Goal: Task Accomplishment & Management: Manage account settings

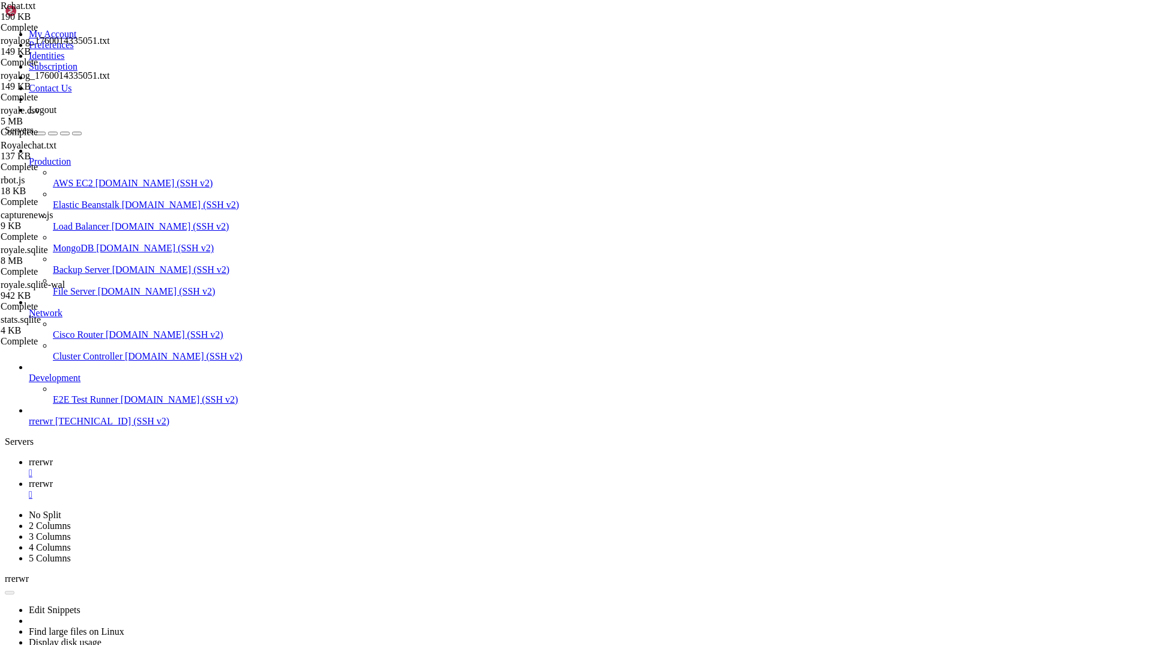
scroll to position [5, 1]
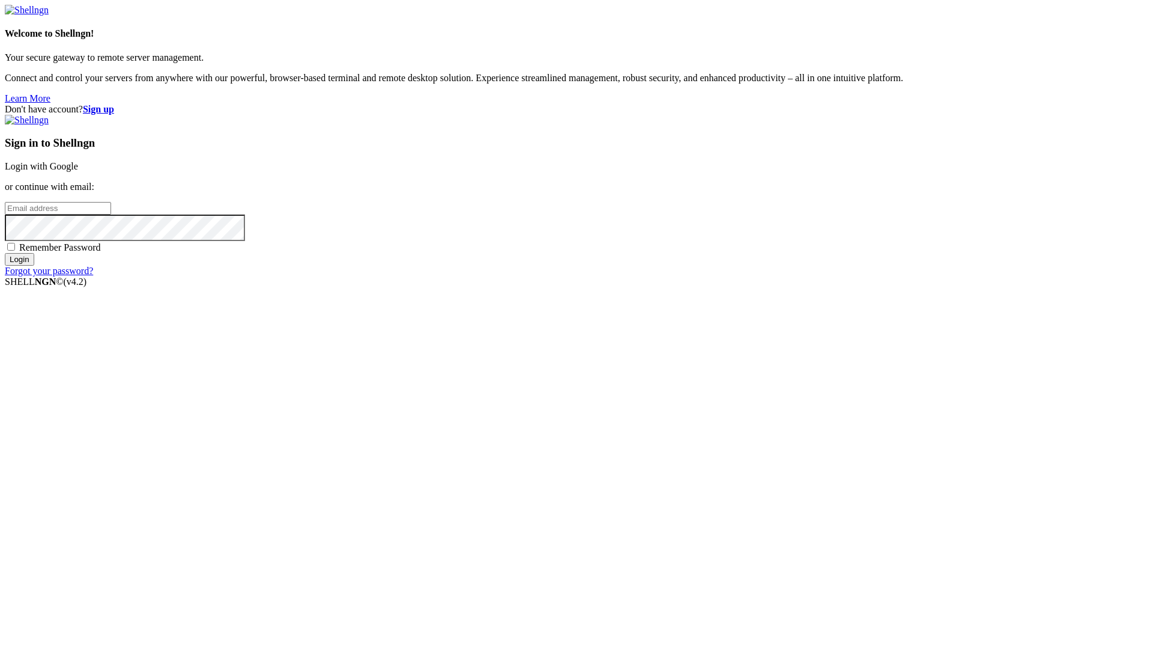
click at [111, 214] on input "email" at bounding box center [58, 208] width 106 height 13
paste input "[EMAIL_ADDRESS][DOMAIN_NAME]"
type input "[EMAIL_ADDRESS][DOMAIN_NAME]"
click at [5, 253] on input "Login" at bounding box center [19, 259] width 29 height 13
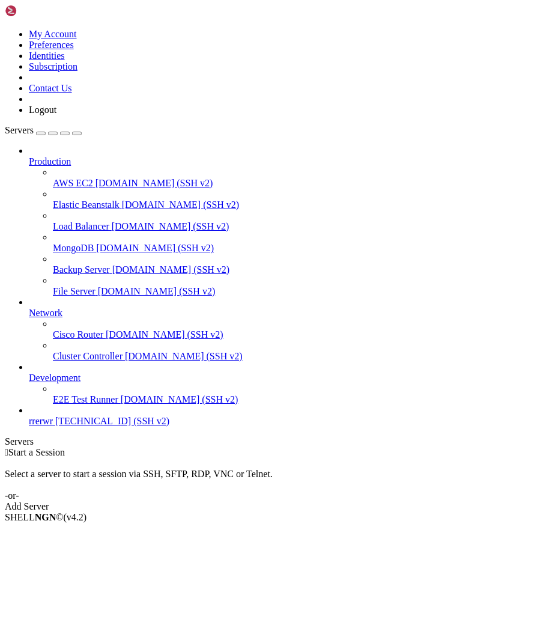
click at [53, 426] on span "rrerwr" at bounding box center [41, 421] width 24 height 10
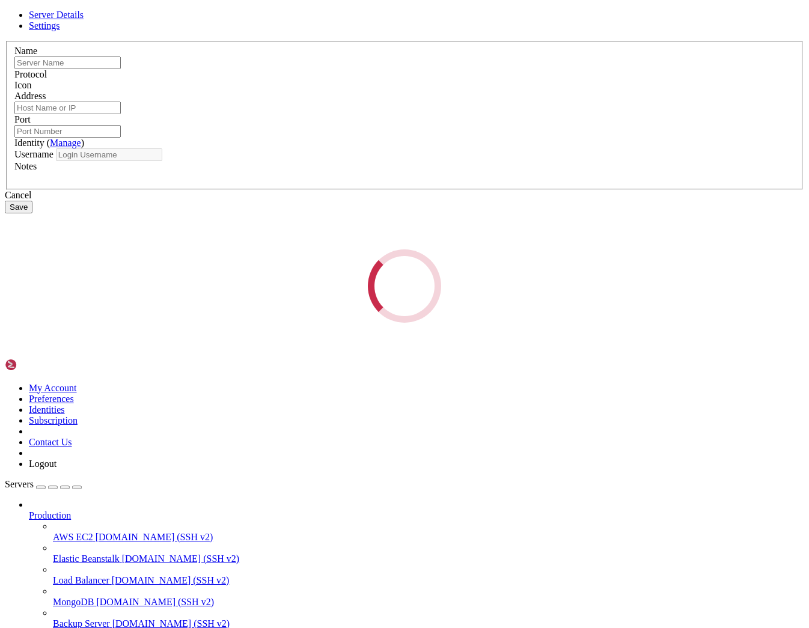
type input "rrerwr"
type input "[TECHNICAL_ID]"
type input "22"
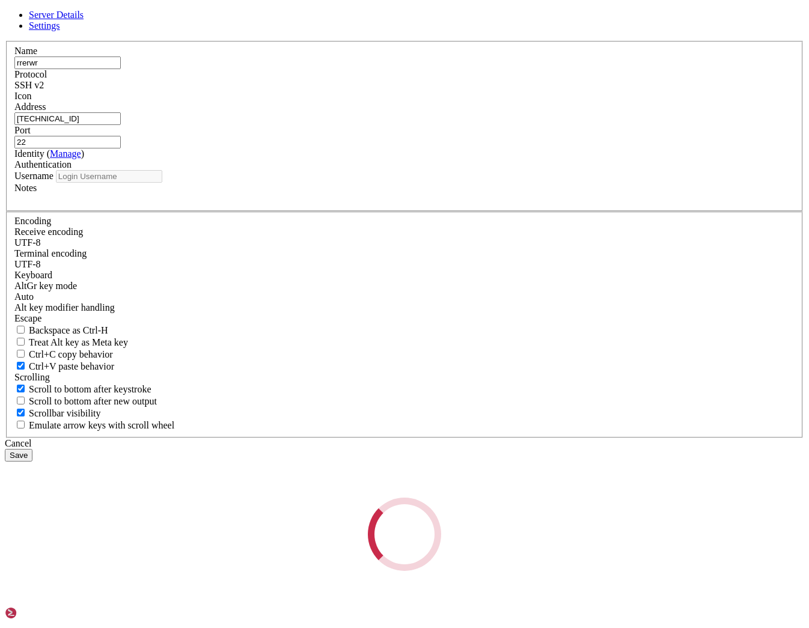
type input "ubuntu"
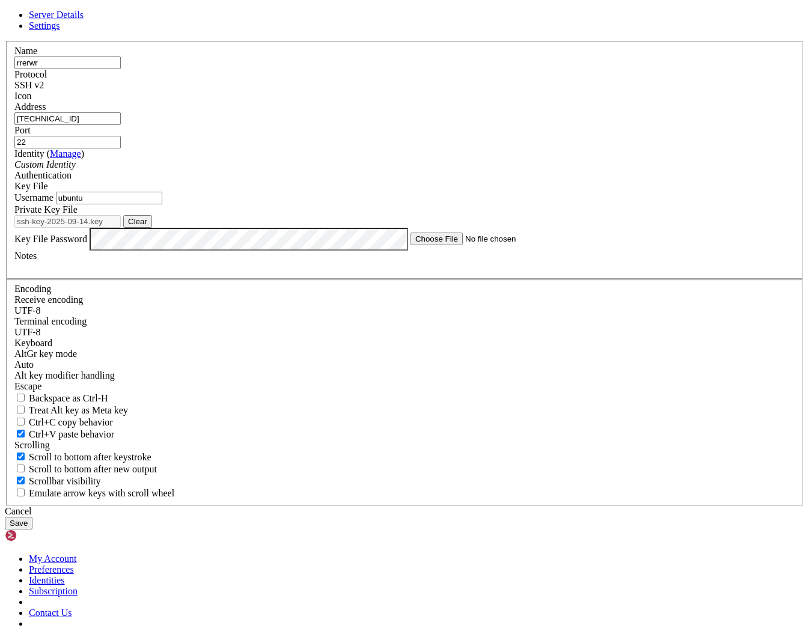
drag, startPoint x: 254, startPoint y: 223, endPoint x: 236, endPoint y: 223, distance: 18.0
click at [236, 223] on div "Name rrerwr Protocol SSH v2 Icon Address [TECHNICAL_ID]" at bounding box center [404, 273] width 799 height 465
